Goal: Task Accomplishment & Management: Use online tool/utility

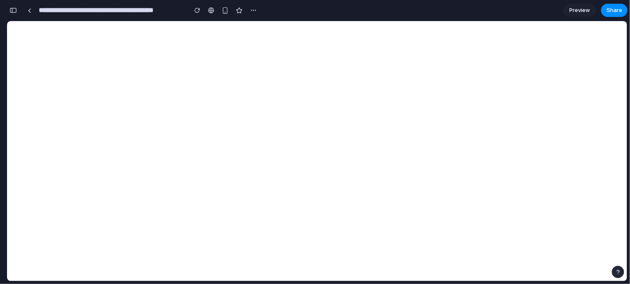
scroll to position [2827, 0]
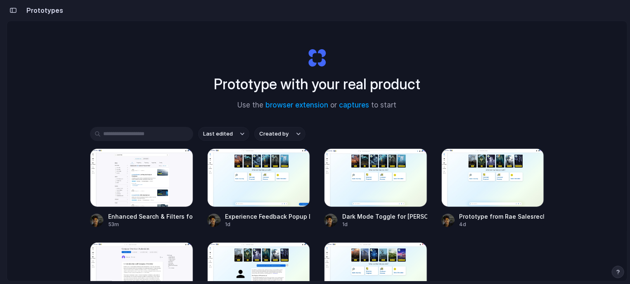
drag, startPoint x: 612, startPoint y: 0, endPoint x: 37, endPoint y: 14, distance: 575.9
click at [37, 14] on h2 "Prototypes" at bounding box center [43, 10] width 40 height 10
click at [41, 11] on h2 "Prototypes" at bounding box center [43, 10] width 40 height 10
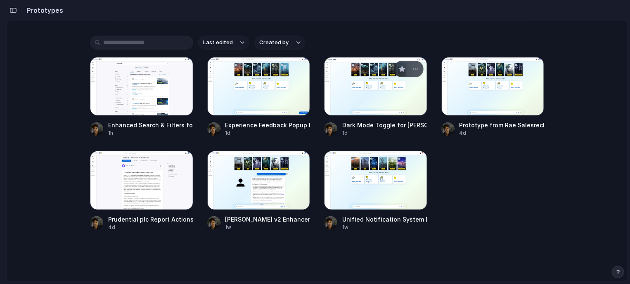
click at [396, 87] on div at bounding box center [375, 86] width 103 height 59
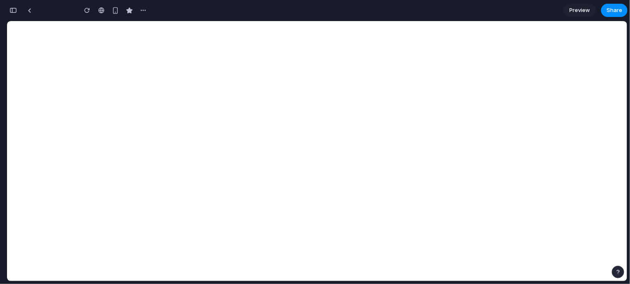
type input "**********"
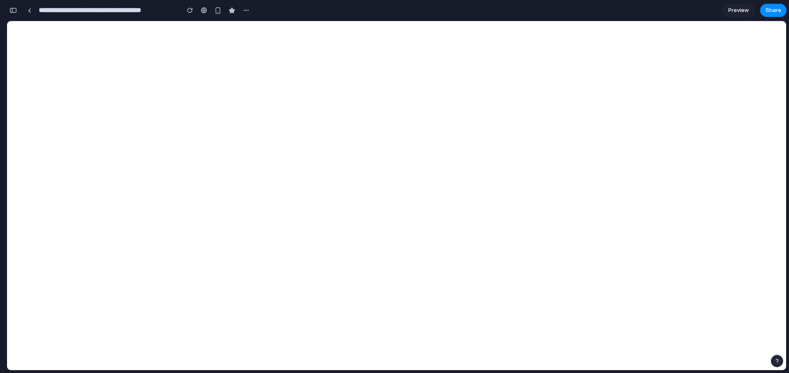
scroll to position [1757, 0]
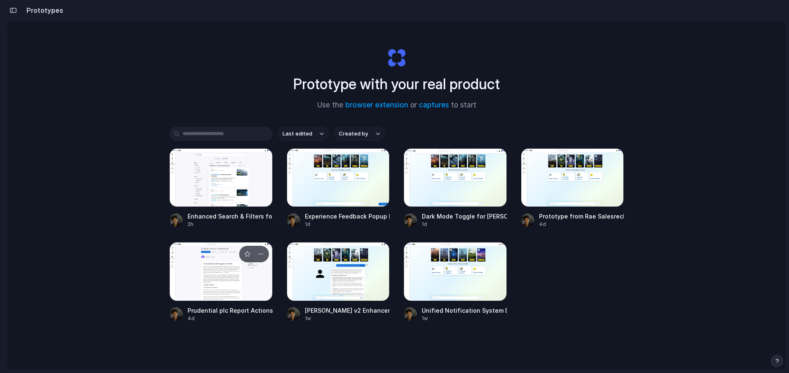
click at [210, 286] on div at bounding box center [220, 271] width 103 height 59
click at [335, 195] on div at bounding box center [338, 177] width 103 height 59
click at [468, 198] on div at bounding box center [455, 177] width 103 height 59
click at [475, 288] on div at bounding box center [455, 271] width 103 height 59
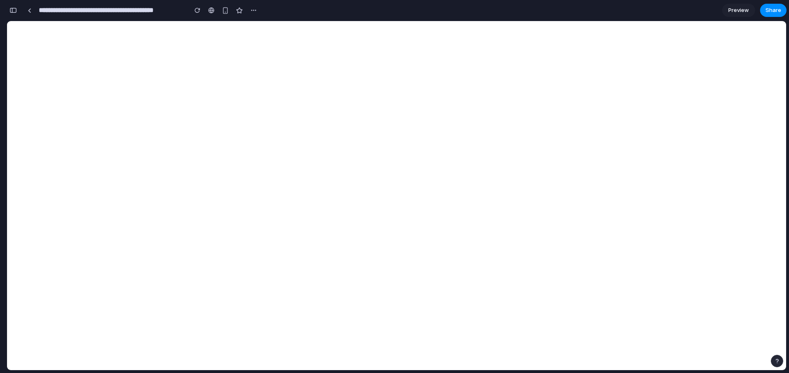
scroll to position [2827, 0]
click at [197, 13] on button "button" at bounding box center [197, 10] width 12 height 12
click at [215, 11] on div "**********" at bounding box center [141, 10] width 237 height 15
click at [179, 14] on button "button" at bounding box center [179, 10] width 12 height 12
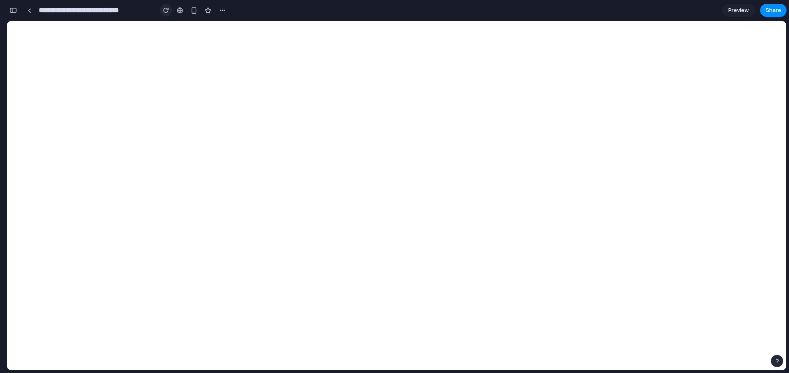
click at [166, 12] on div "button" at bounding box center [166, 10] width 6 height 6
click at [164, 13] on button "button" at bounding box center [166, 10] width 12 height 12
click at [189, 12] on div "button" at bounding box center [190, 10] width 6 height 6
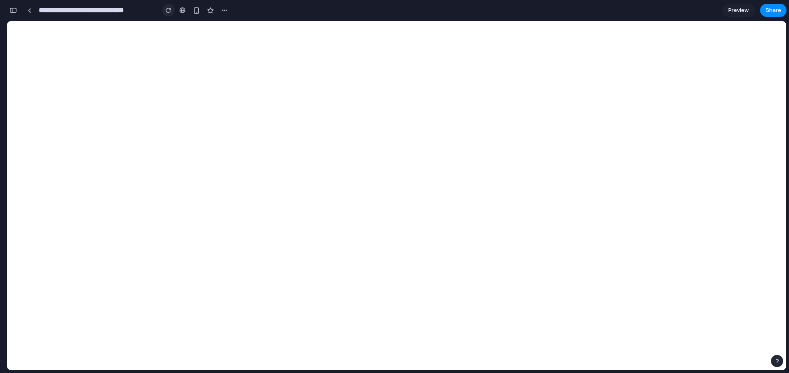
click at [174, 12] on button "button" at bounding box center [168, 10] width 12 height 12
